Goal: Check status: Check status

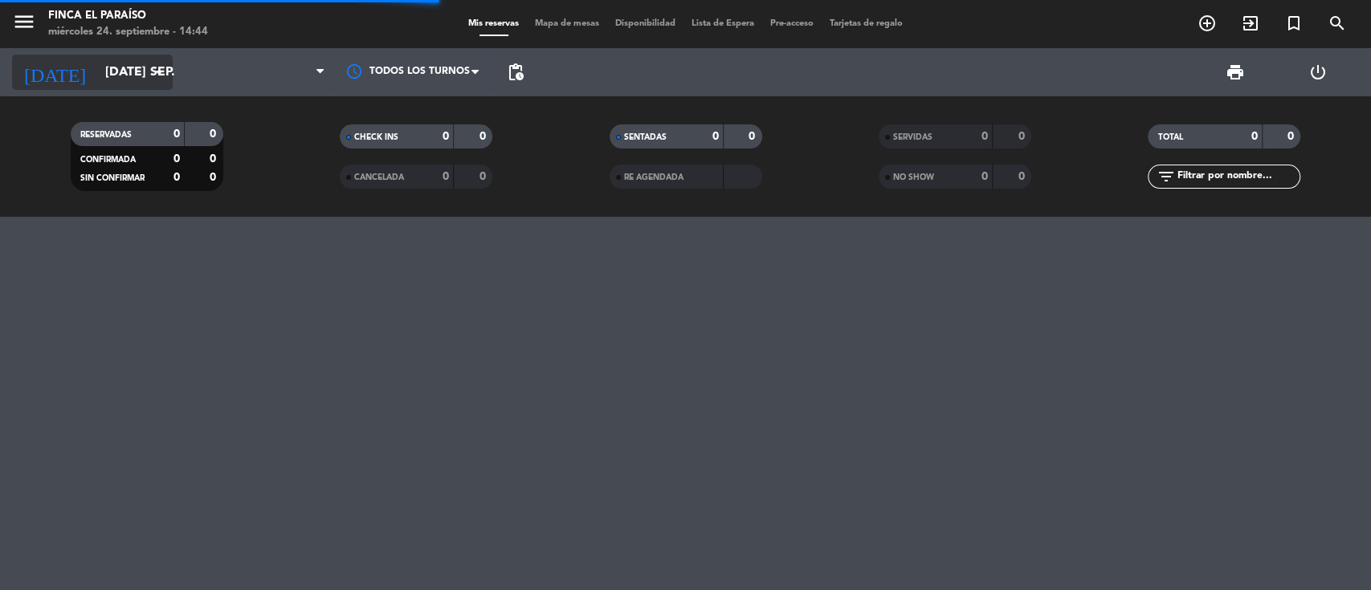
click at [112, 76] on input "[DATE] sep." at bounding box center [181, 72] width 169 height 31
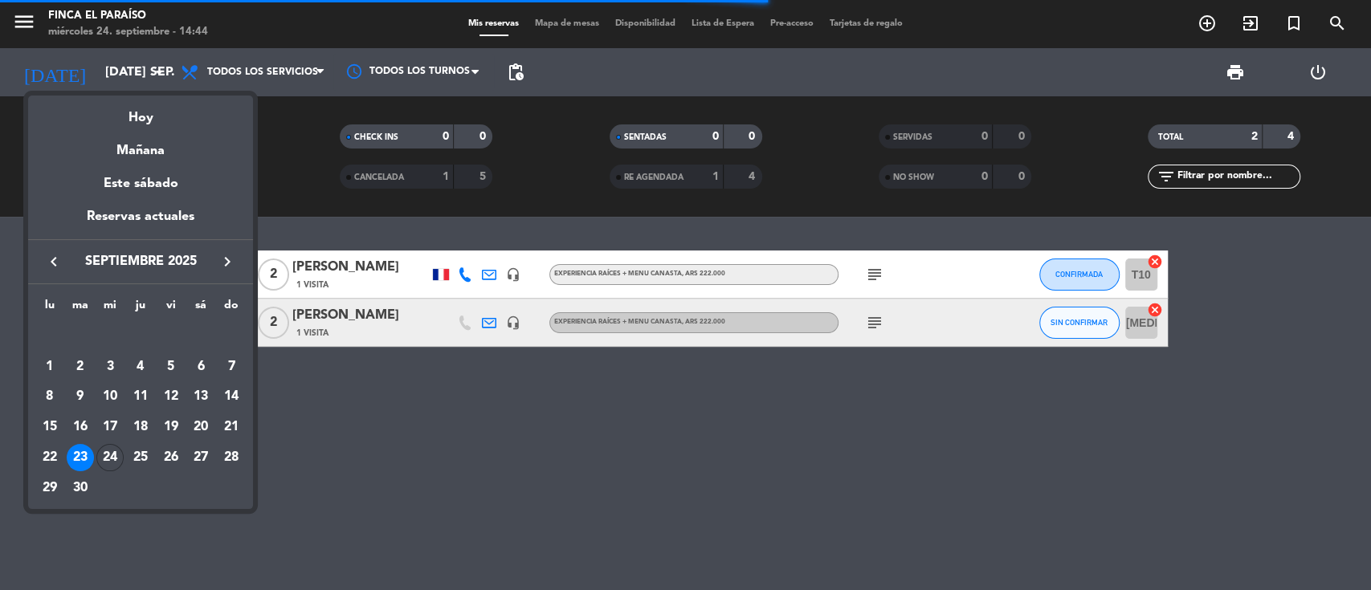
click at [218, 262] on icon "keyboard_arrow_right" at bounding box center [227, 261] width 19 height 19
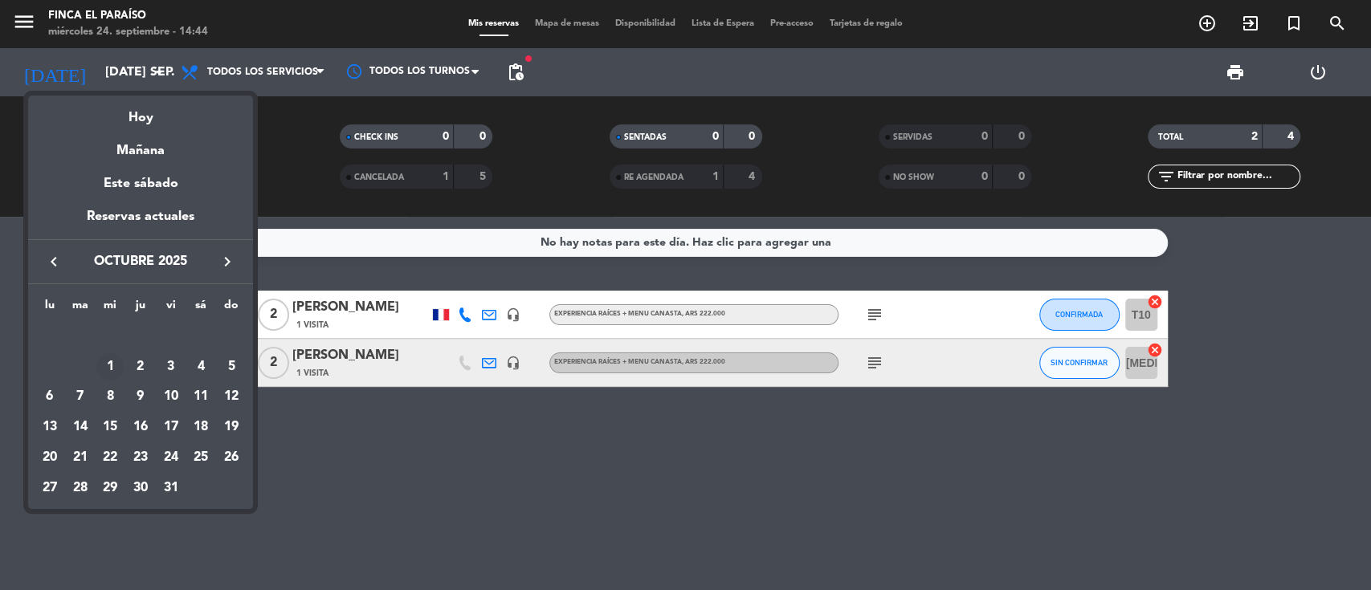
click at [108, 371] on div "1" at bounding box center [109, 366] width 27 height 27
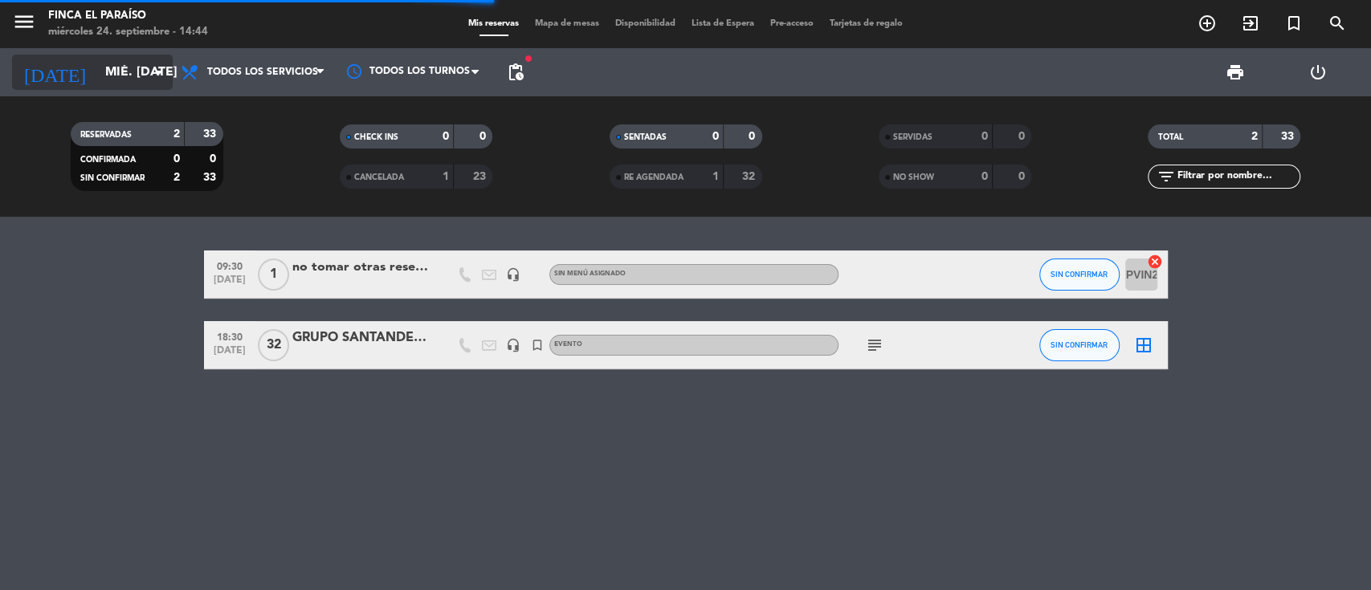
click at [154, 70] on icon "arrow_drop_down" at bounding box center [158, 72] width 19 height 19
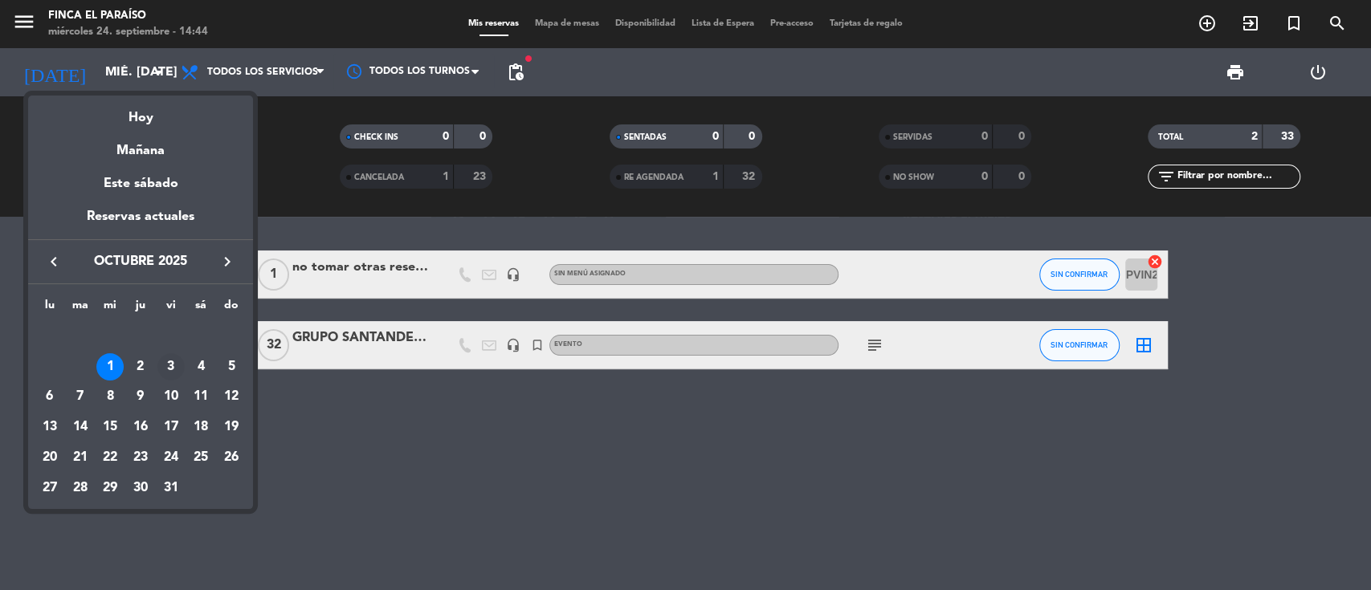
click at [176, 362] on div "3" at bounding box center [170, 366] width 27 height 27
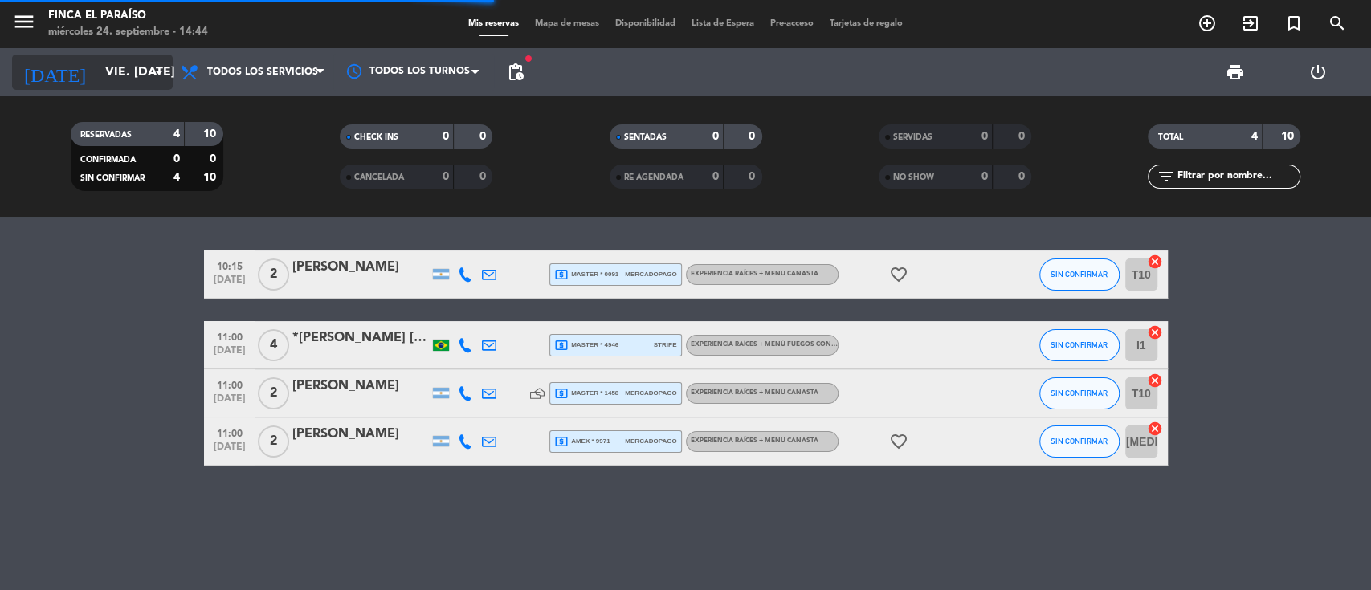
click at [161, 69] on icon "arrow_drop_down" at bounding box center [158, 72] width 19 height 19
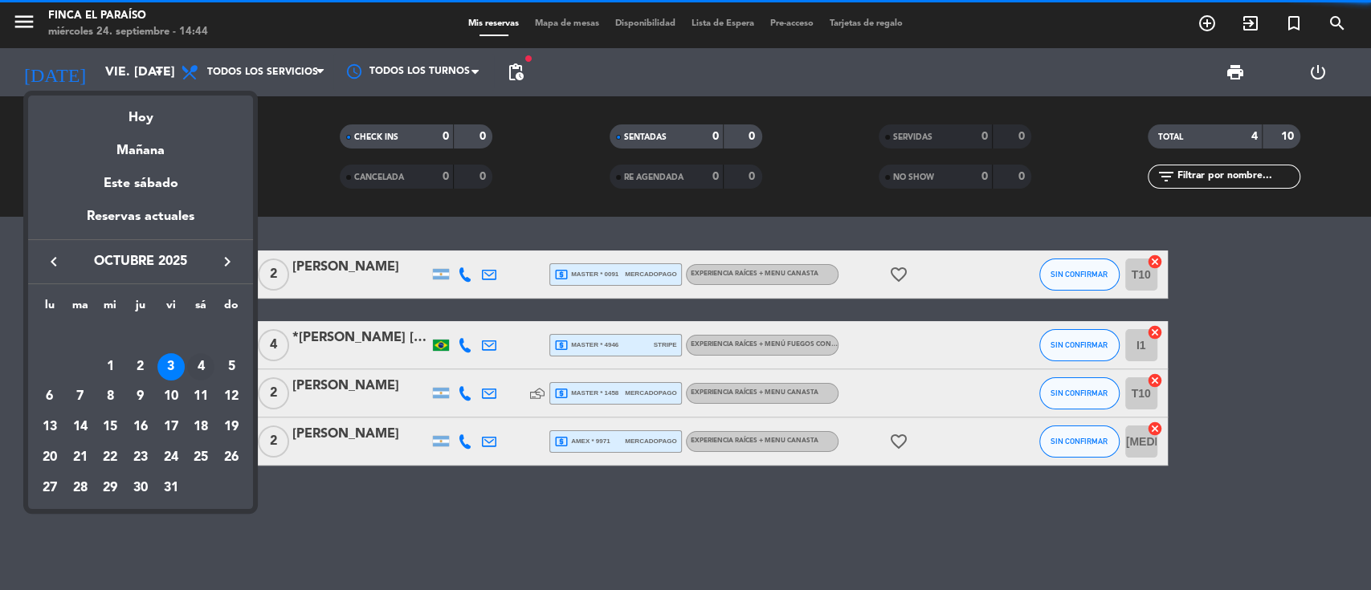
click at [201, 363] on div "4" at bounding box center [200, 366] width 27 height 27
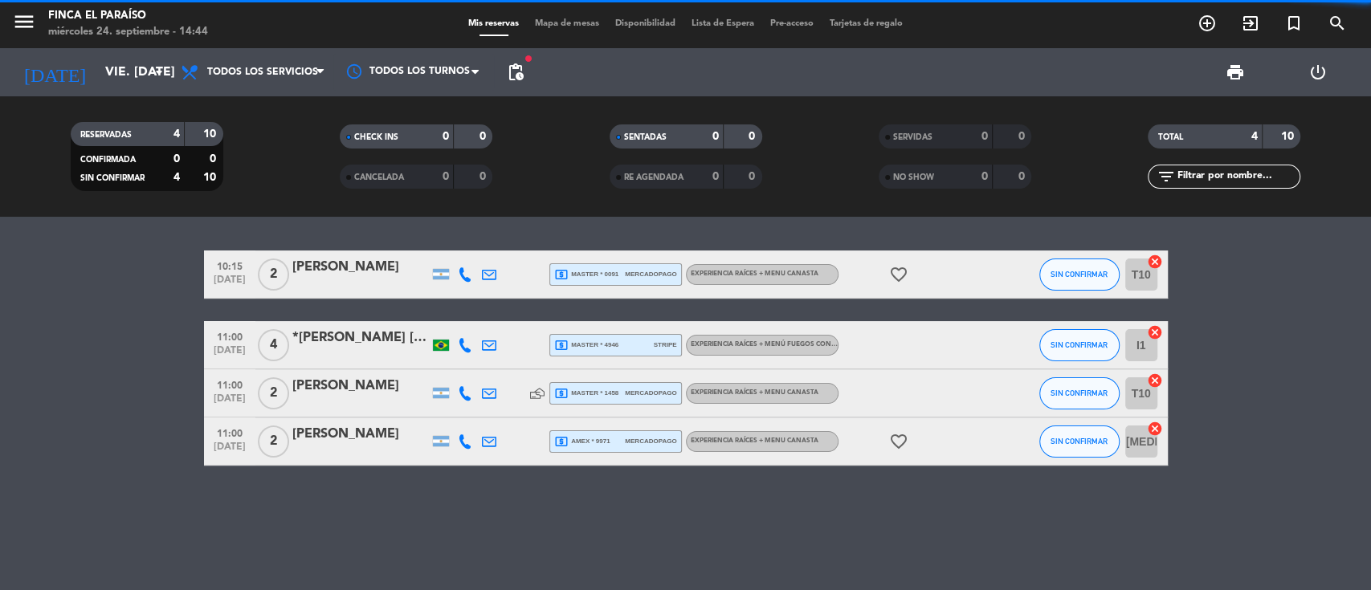
type input "sáb. [DATE]"
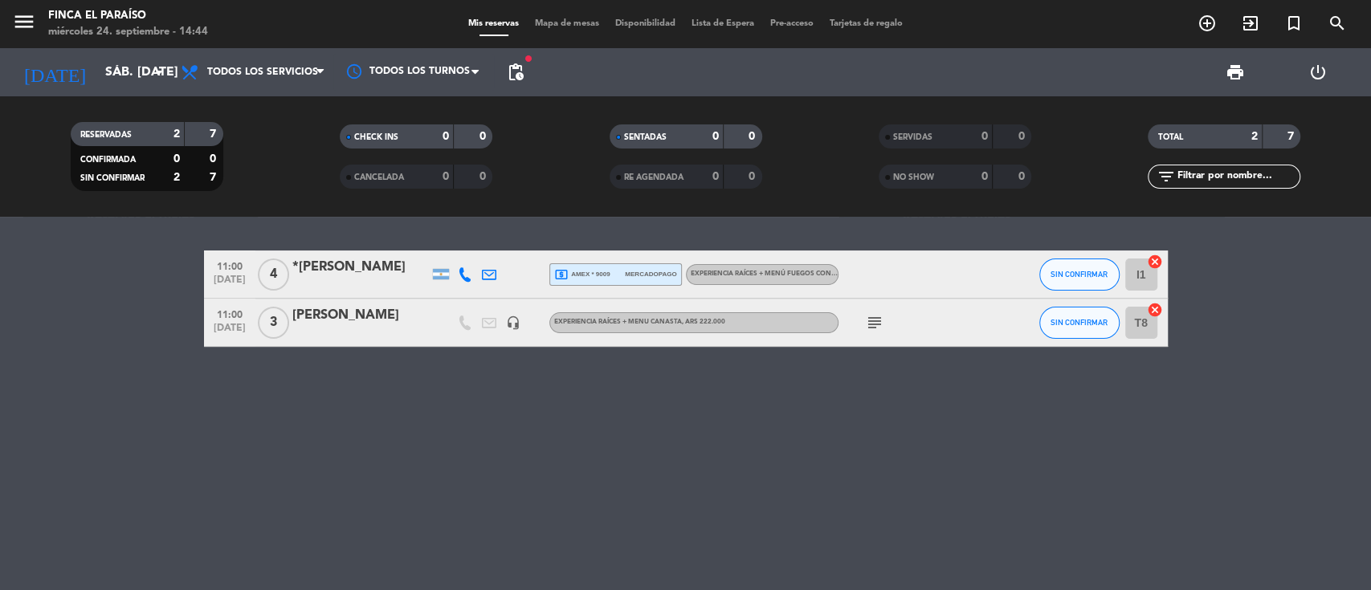
click at [345, 277] on div "*[PERSON_NAME]" at bounding box center [360, 267] width 137 height 21
